Goal: Contribute content

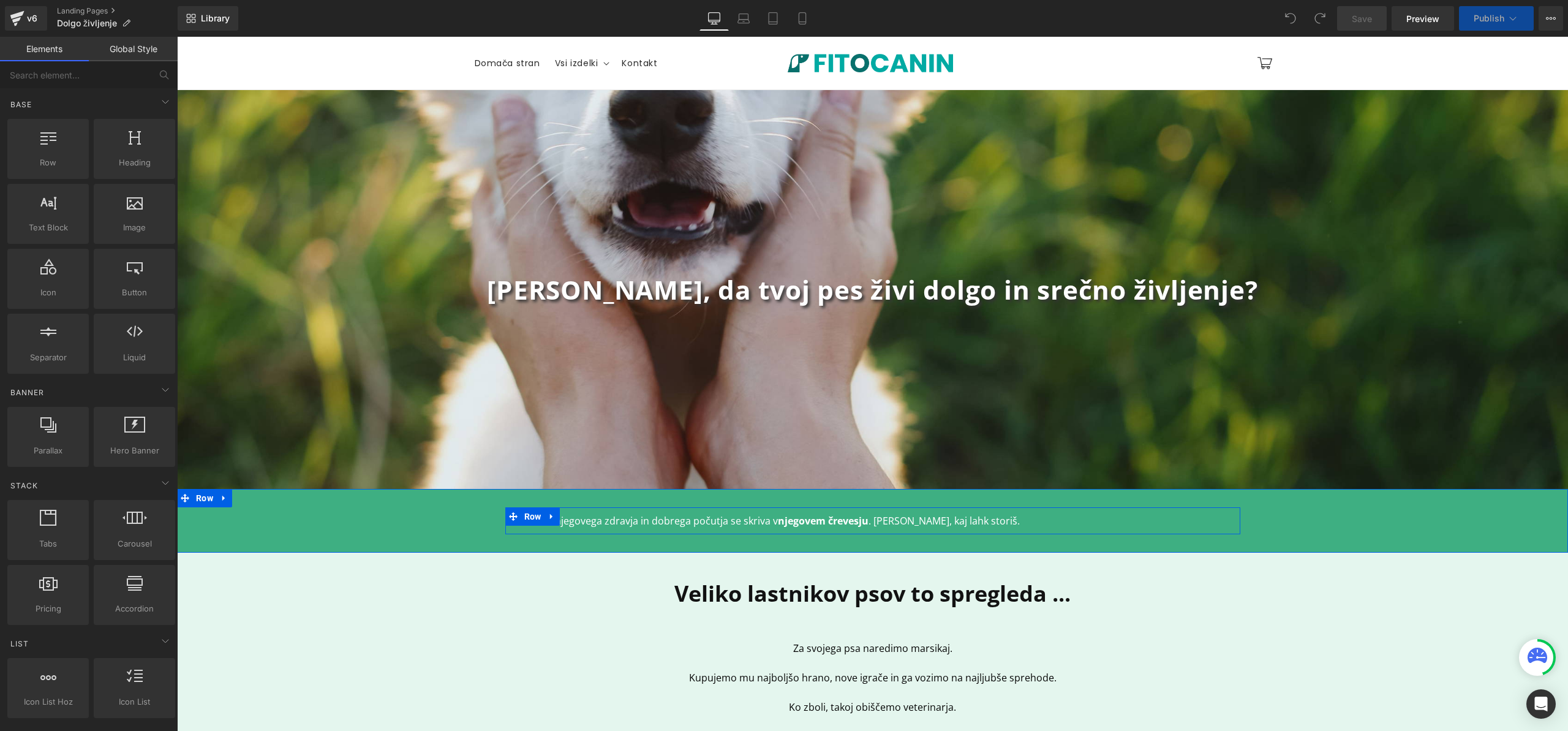
click at [925, 526] on div "Velik del njegovega zdravja in dobrega počutja se skriva v njegovem črevesju . …" at bounding box center [873, 521] width 717 height 15
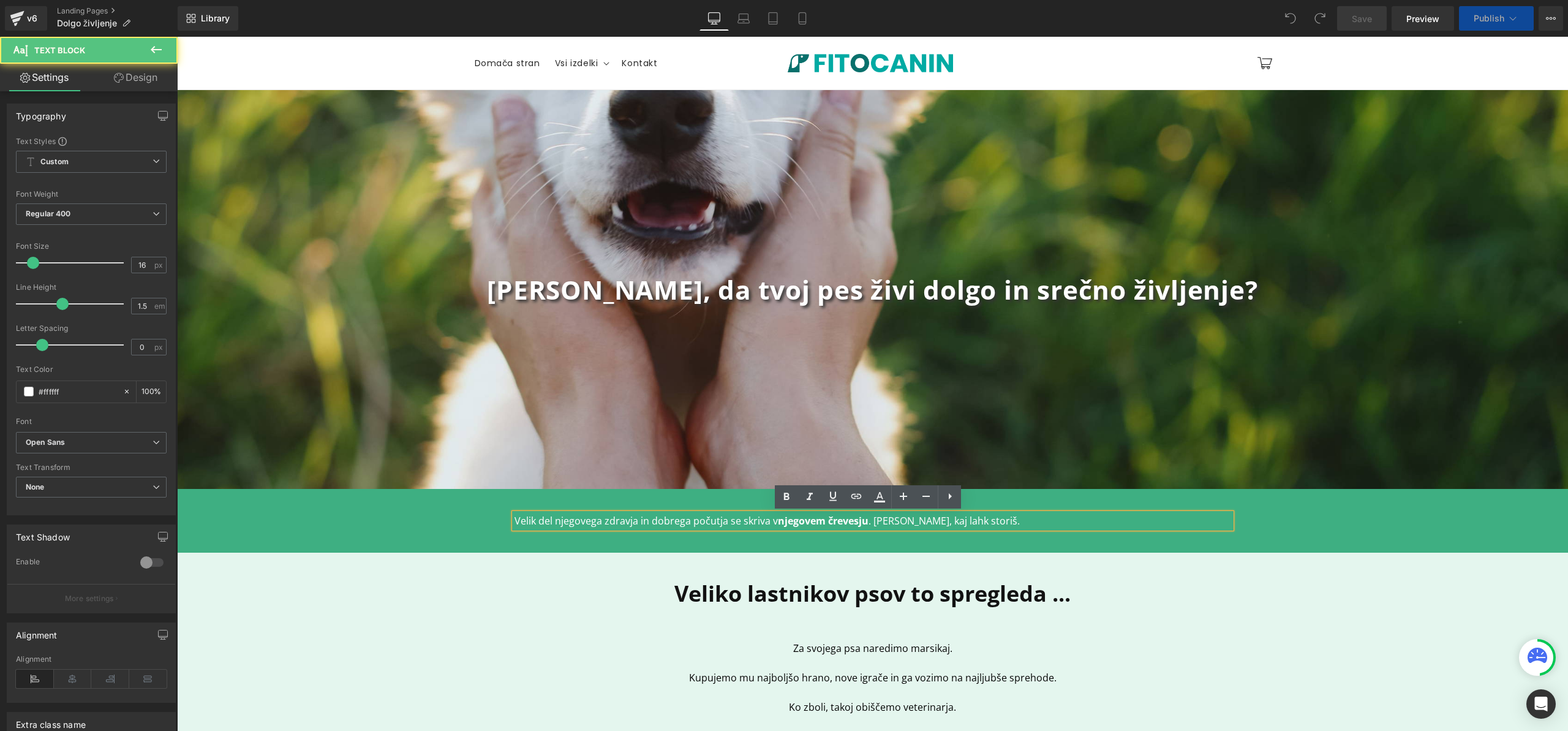
click at [925, 525] on div "Velik del njegovega zdravja in dobrega počutja se skriva v njegovem črevesju . …" at bounding box center [873, 521] width 717 height 15
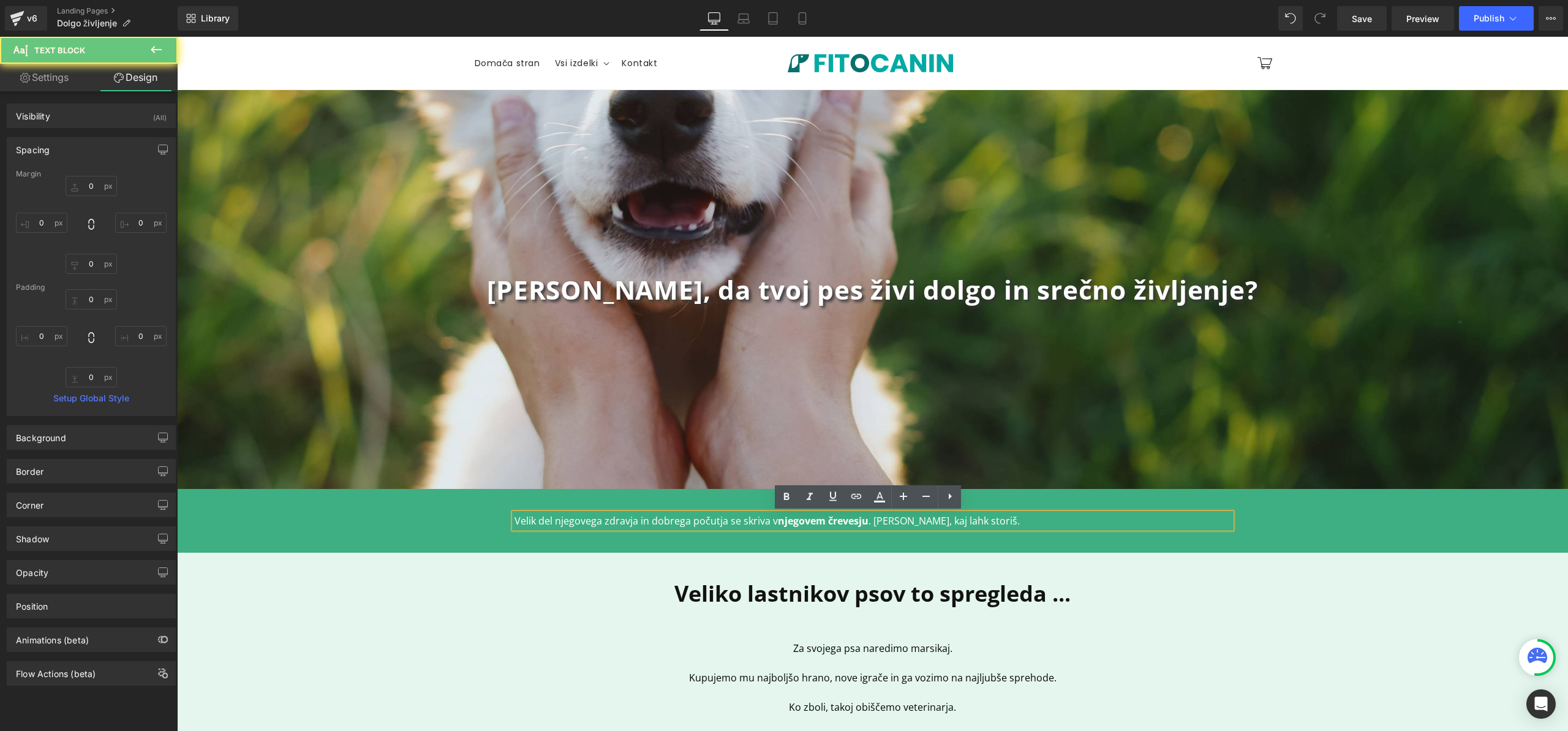
click at [944, 520] on p "Velik del njegovega zdravja in dobrega počutja se skriva v njegovem črevesju . …" at bounding box center [873, 521] width 717 height 15
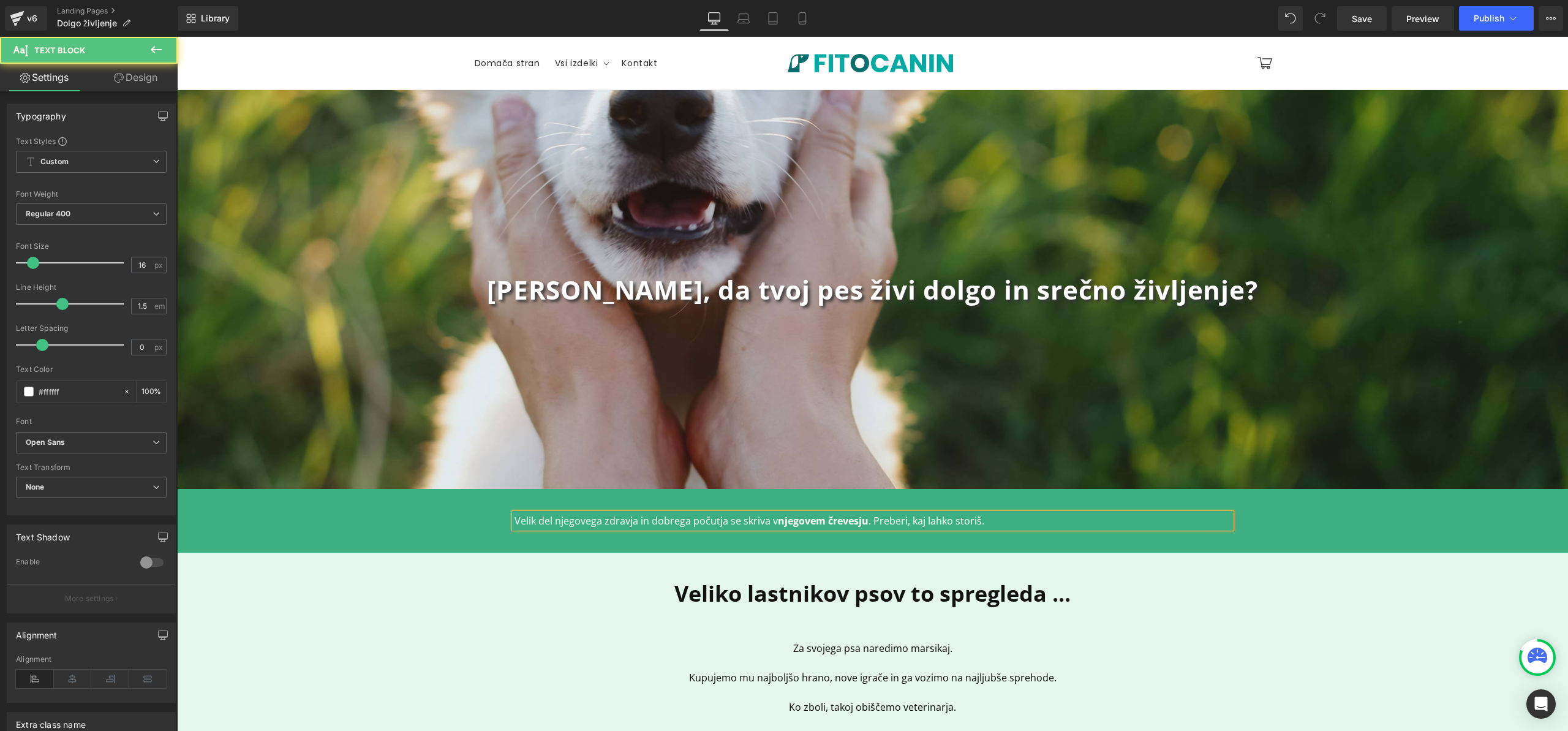
click at [955, 524] on p "Velik del njegovega zdravja in dobrega počutja se skriva v njegovem črevesju . …" at bounding box center [873, 521] width 717 height 15
click at [967, 520] on p "Velik del njegovega zdravja in dobrega počutja se skriva v njegovem črevesju . …" at bounding box center [873, 521] width 717 height 15
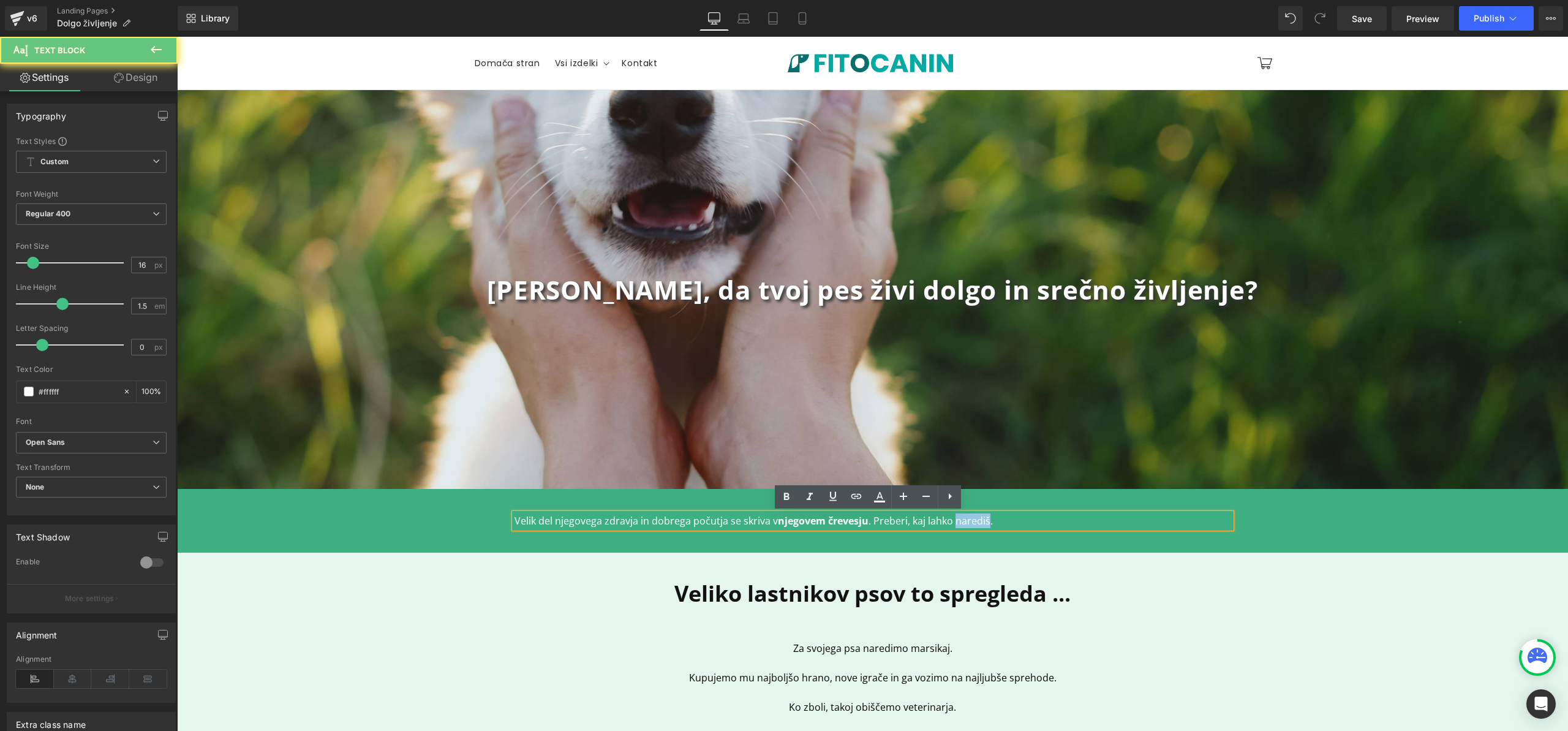
click at [967, 520] on p "Velik del njegovega zdravja in dobrega počutja se skriva v njegovem črevesju . …" at bounding box center [873, 521] width 717 height 15
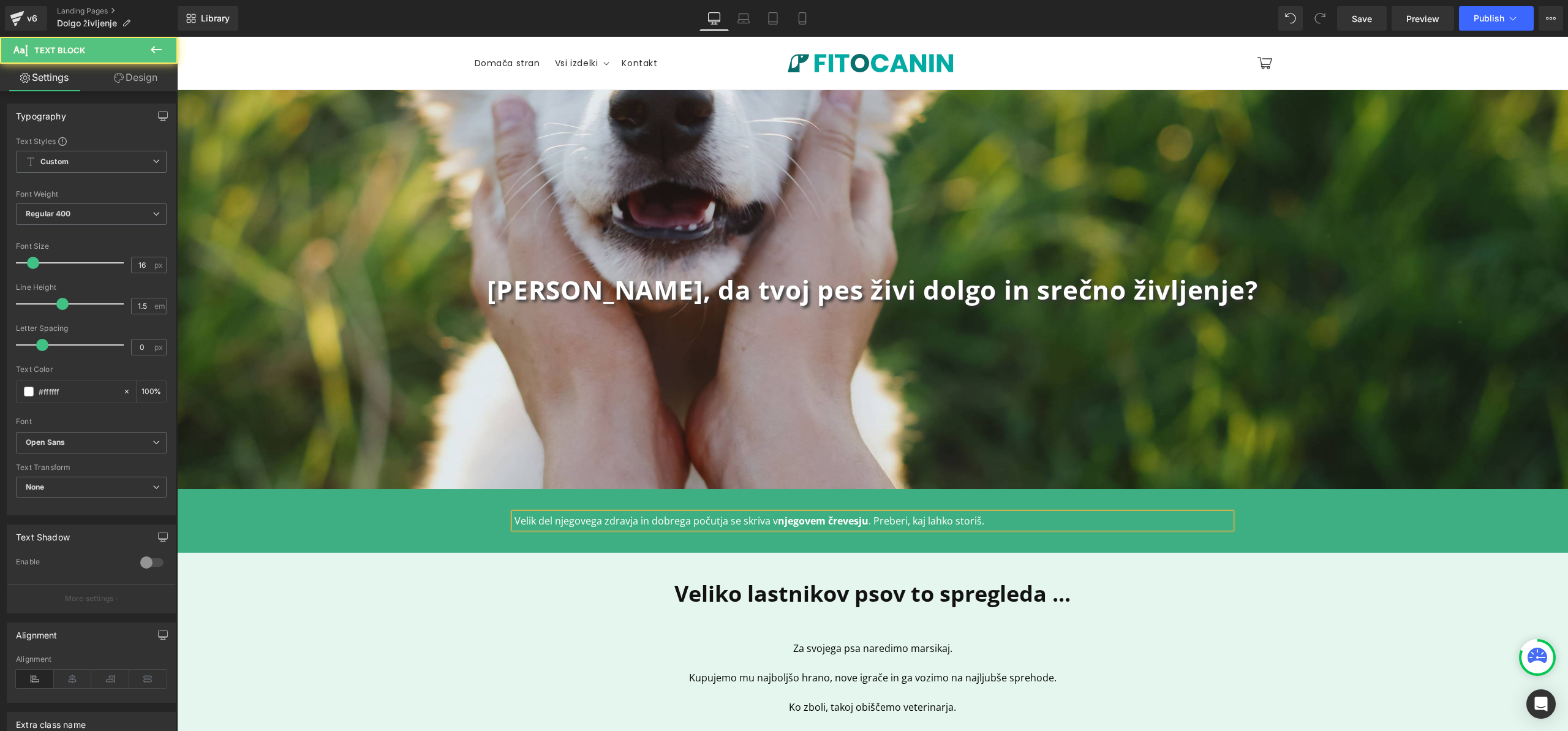
click at [787, 525] on strong "njegovem črevesju" at bounding box center [823, 521] width 91 height 13
click at [1503, 23] on button "Publish" at bounding box center [1496, 18] width 75 height 25
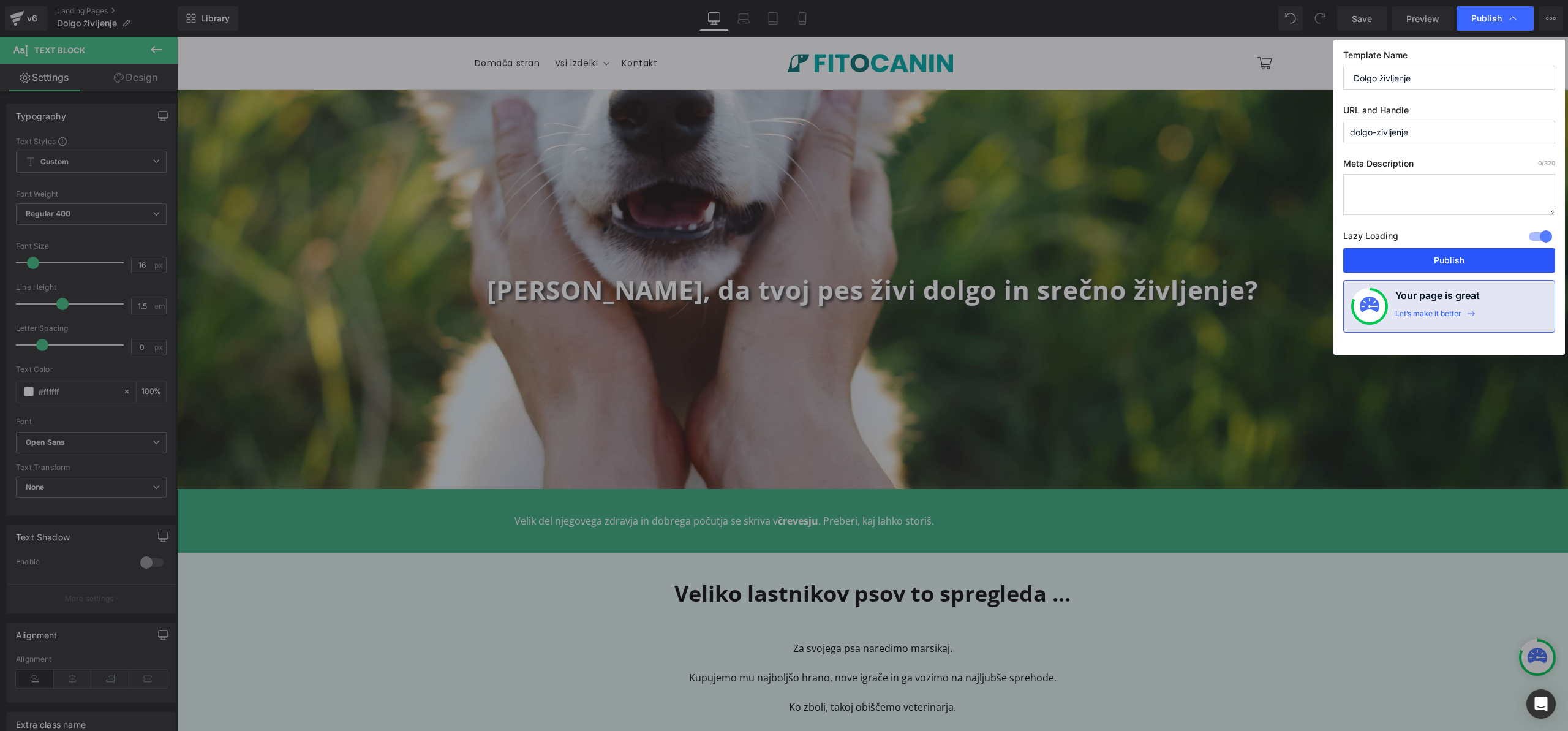
drag, startPoint x: 1445, startPoint y: 264, endPoint x: 1269, endPoint y: 221, distance: 181.2
click at [1445, 264] on button "Publish" at bounding box center [1448, 261] width 212 height 25
